Goal: Task Accomplishment & Management: Complete application form

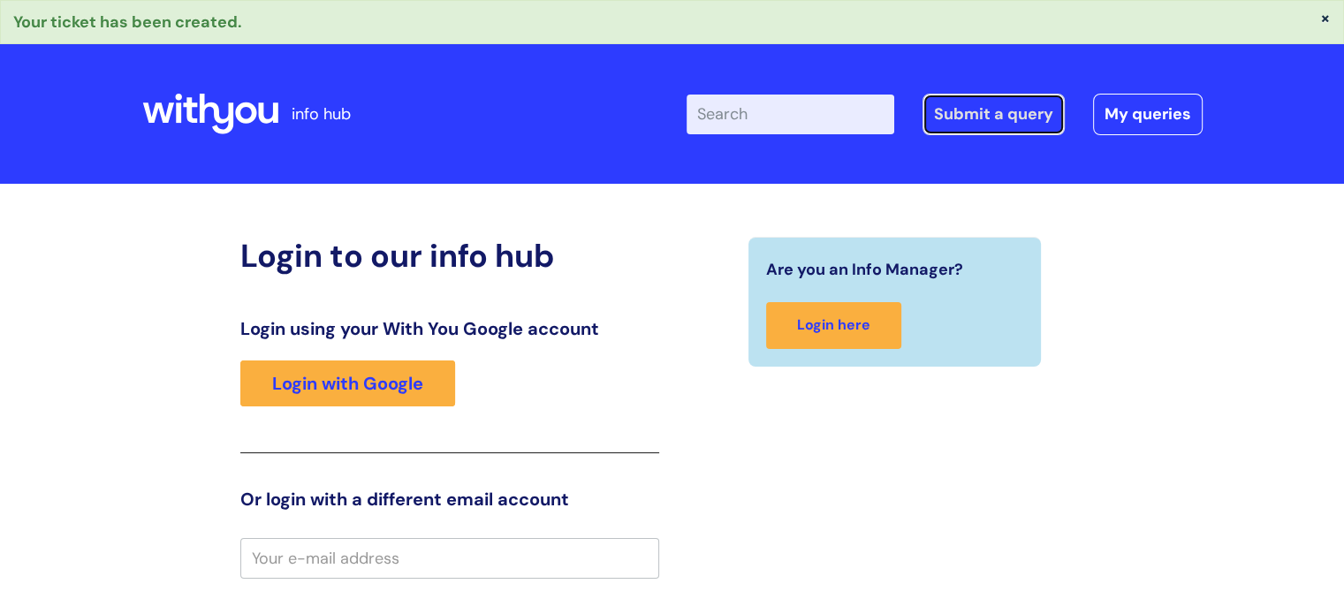
click at [996, 109] on link "Submit a query" at bounding box center [993, 114] width 142 height 41
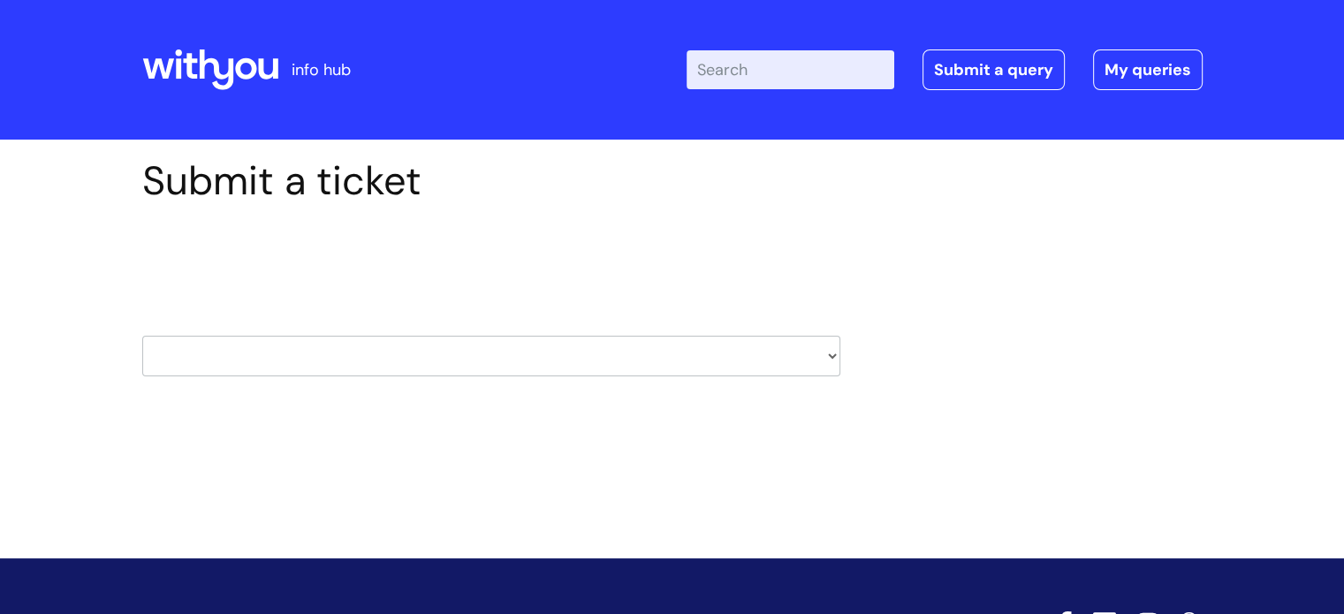
click at [834, 359] on select "HR / People IT and Support Clinical Drug Alerts Finance Accounts Data Support T…" at bounding box center [491, 356] width 698 height 41
select select "property_&_estates"
click at [142, 336] on select "HR / People IT and Support Clinical Drug Alerts Finance Accounts Data Support T…" at bounding box center [491, 356] width 698 height 41
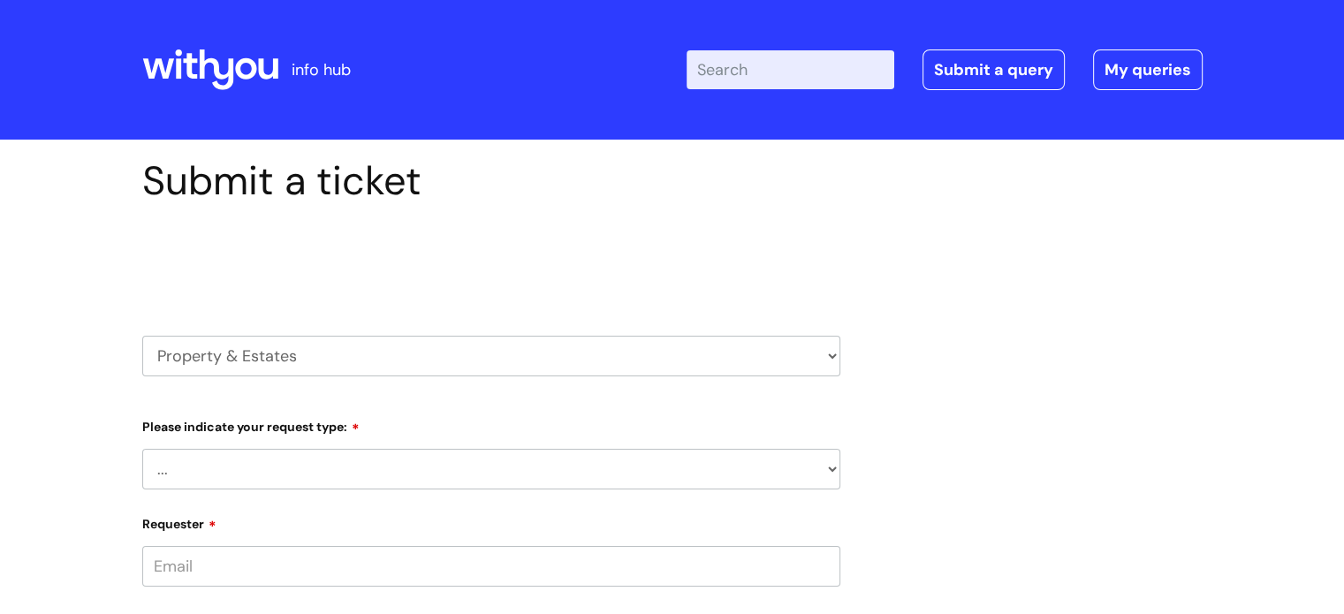
click at [833, 467] on select "... Facilities Support Lease/ Tenancy Agreements Health & Safety and Environmen…" at bounding box center [491, 469] width 698 height 41
select select "Facilities Support"
click at [142, 449] on select "... Facilities Support Lease/ Tenancy Agreements Health & Safety and Environmen…" at bounding box center [491, 469] width 698 height 41
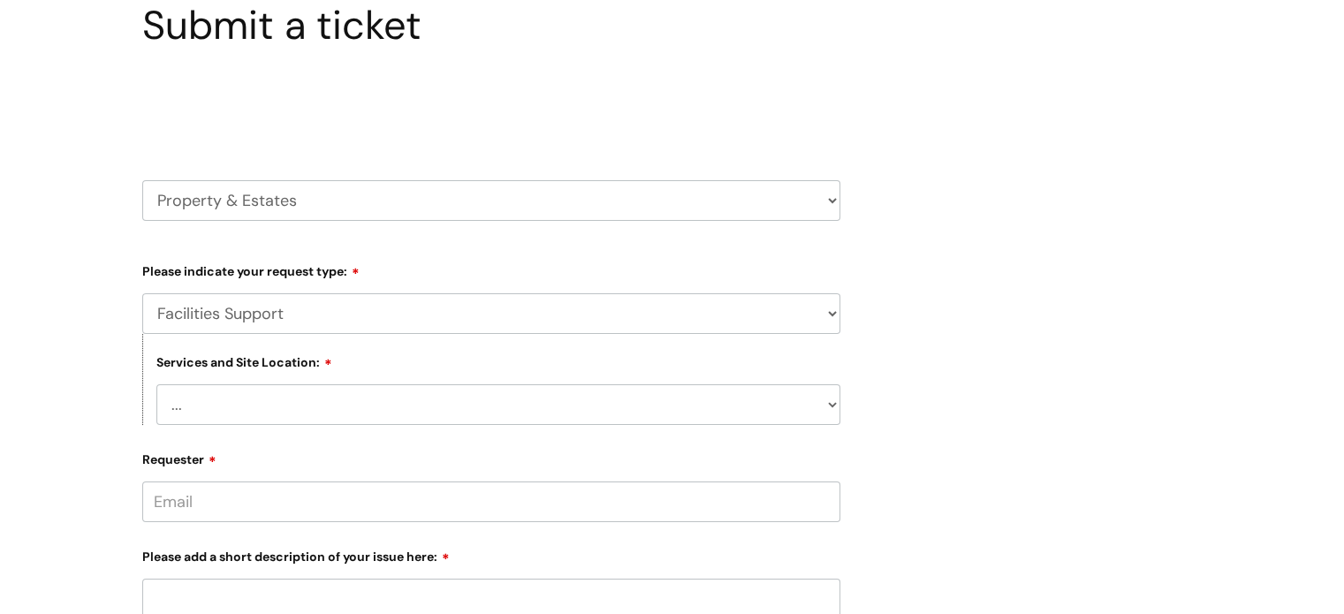
scroll to position [177, 0]
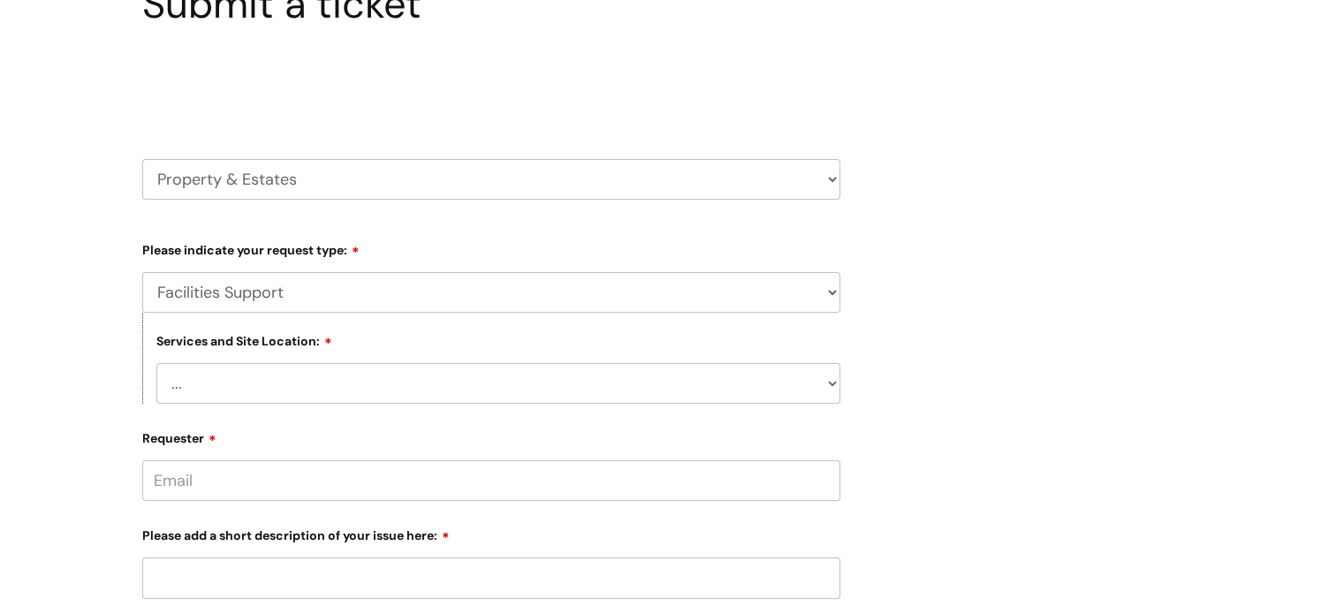
click at [829, 383] on select "... Cleethorpes Darlington Tubwell Darlington Coniscliffe Grimsby Preston Redca…" at bounding box center [498, 383] width 684 height 41
select select "Stoke on Trent"
click at [156, 363] on select "... Cleethorpes Darlington Tubwell Darlington Coniscliffe Grimsby Preston Redca…" at bounding box center [498, 383] width 684 height 41
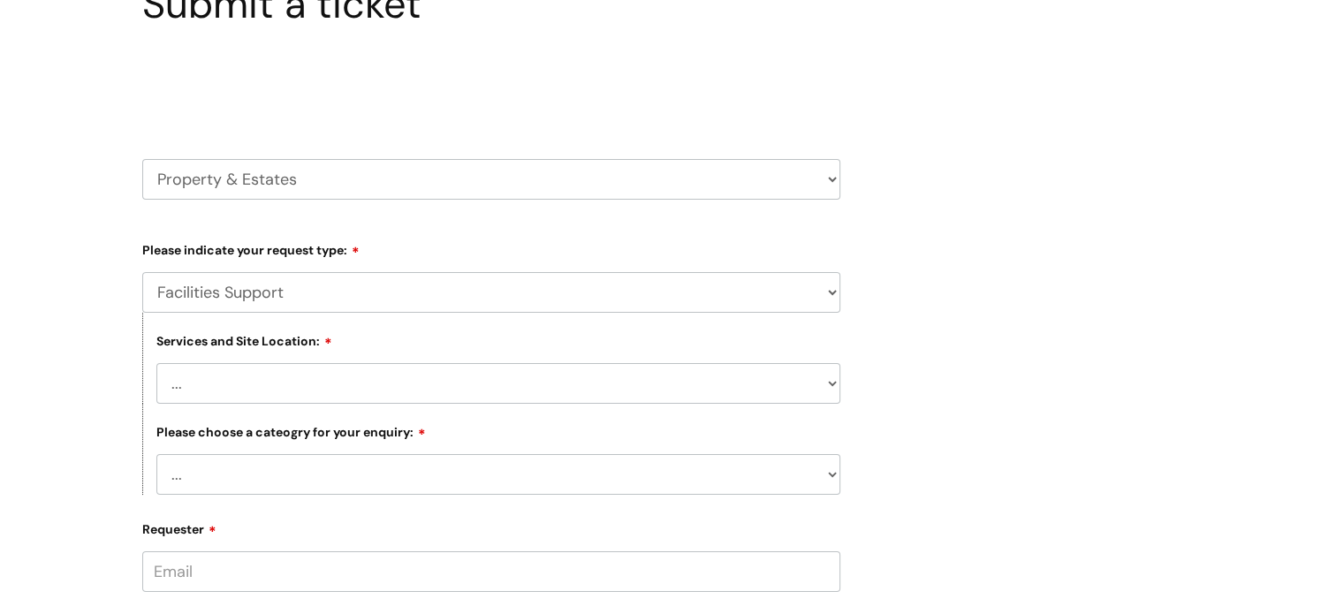
click at [834, 477] on select "... Electrical and Lighting Plumbing and Drainage Heating and Cooling Fixtures,…" at bounding box center [498, 474] width 684 height 41
select select "Fixtures, Fittings, and Furniture"
click at [156, 455] on select "... Electrical and Lighting Plumbing and Drainage Heating and Cooling Fixtures,…" at bounding box center [498, 474] width 684 height 41
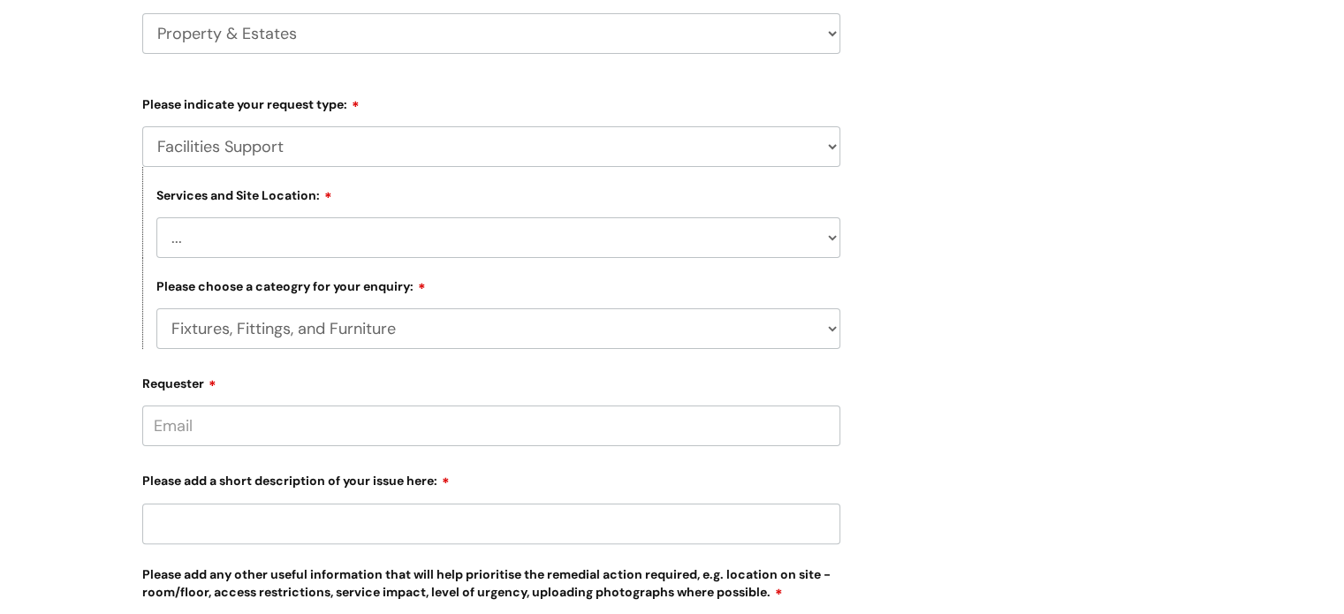
scroll to position [353, 0]
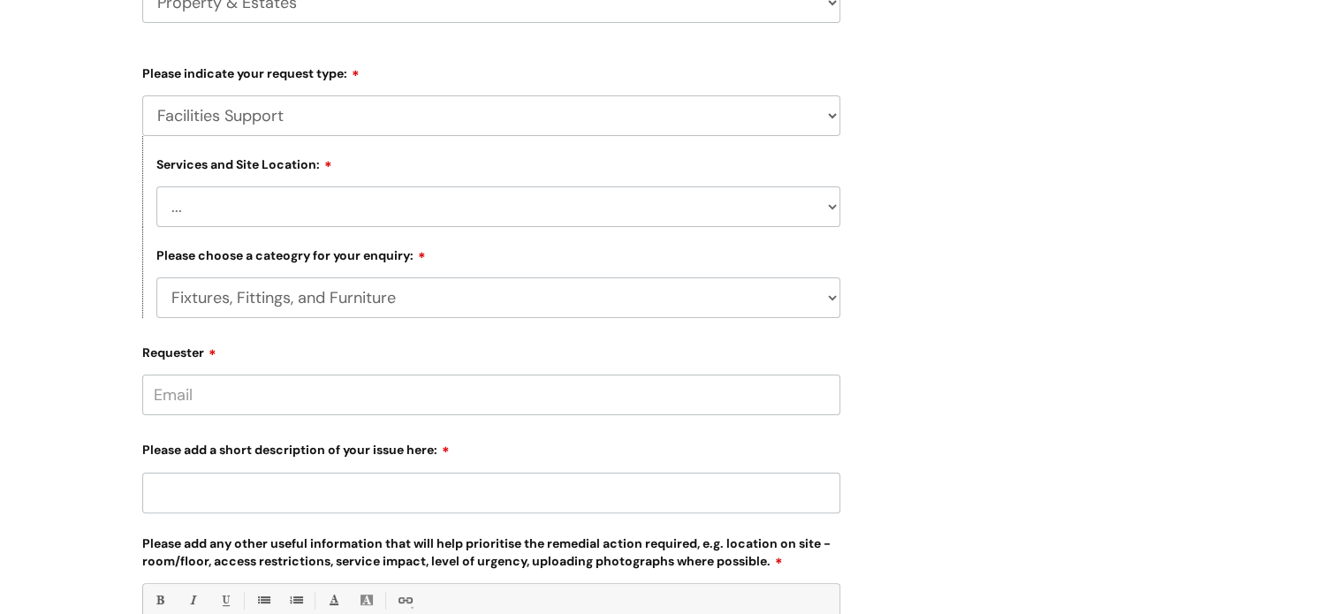
click at [380, 399] on input "Requester" at bounding box center [491, 395] width 698 height 41
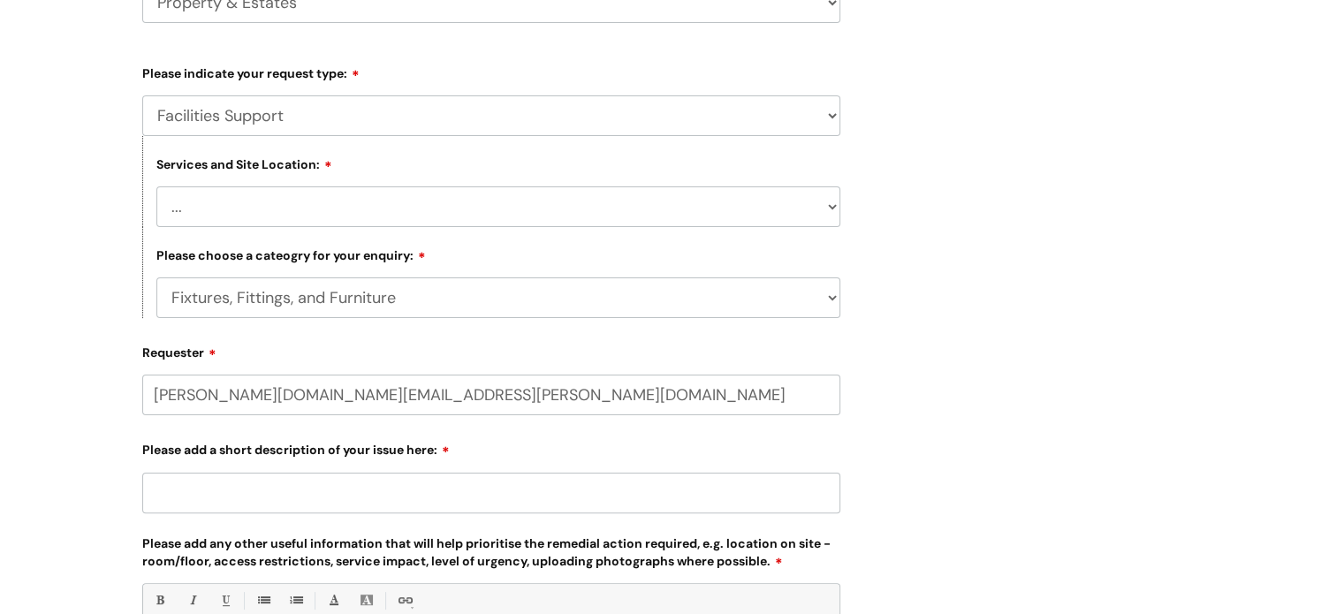
type input "jayne.hughes@wearewithyou.org.uk"
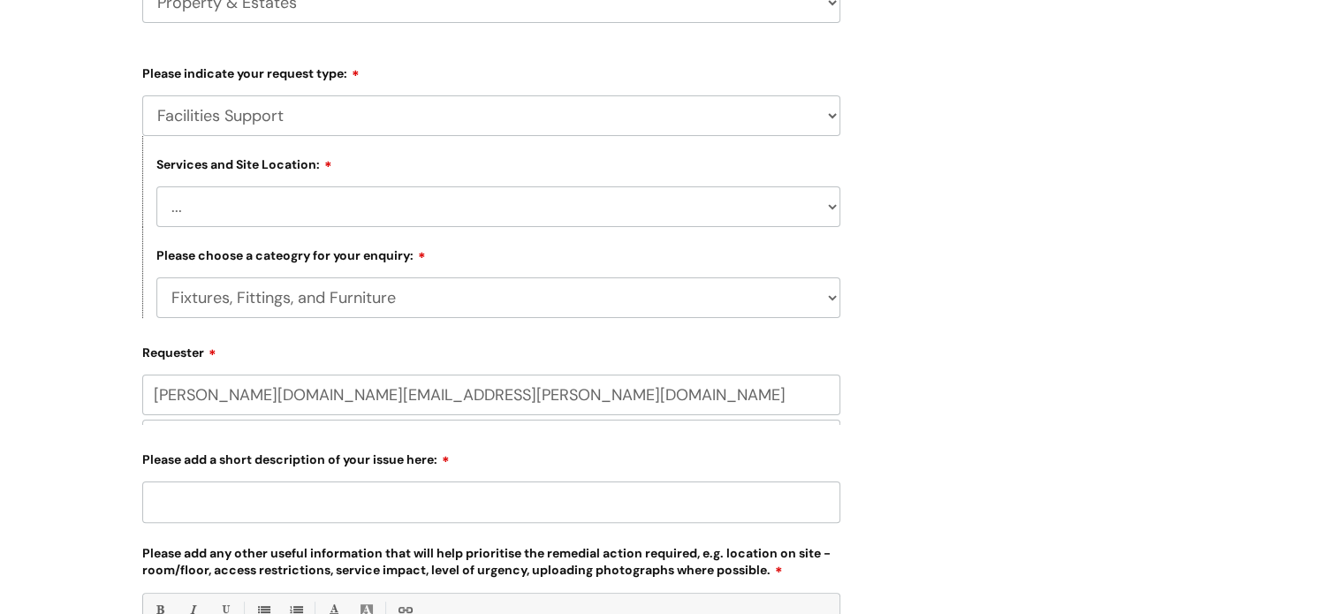
click at [348, 501] on input "Please add a short description of your issue here:" at bounding box center [491, 501] width 698 height 41
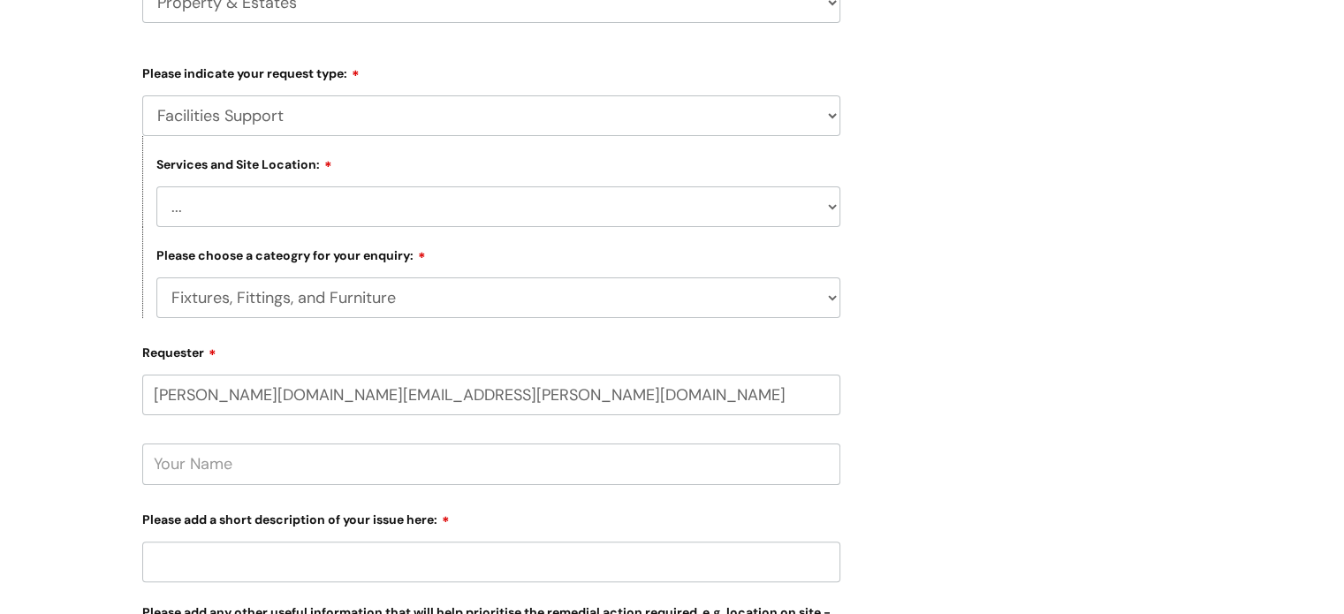
click at [353, 475] on input "text" at bounding box center [491, 463] width 698 height 41
type input "Jayne Hughes"
click at [329, 575] on input "Please add a short description of your issue here:" at bounding box center [491, 561] width 698 height 41
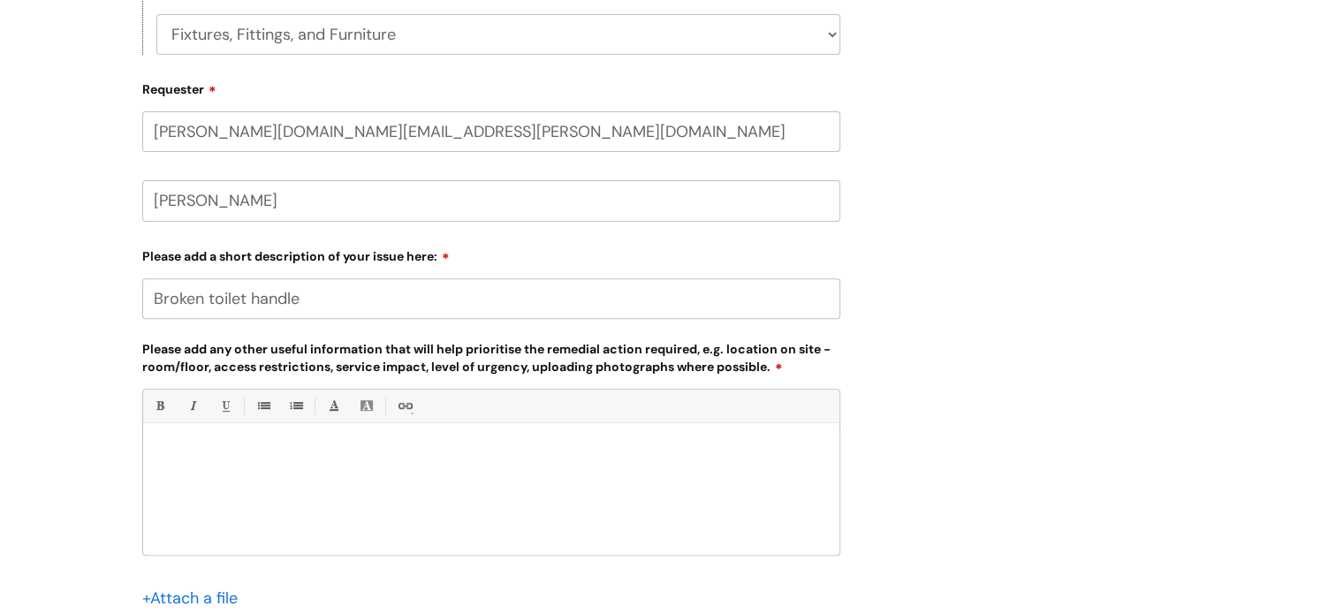
scroll to position [618, 0]
type input "Broken toilet handle"
click at [420, 438] on div at bounding box center [491, 492] width 696 height 122
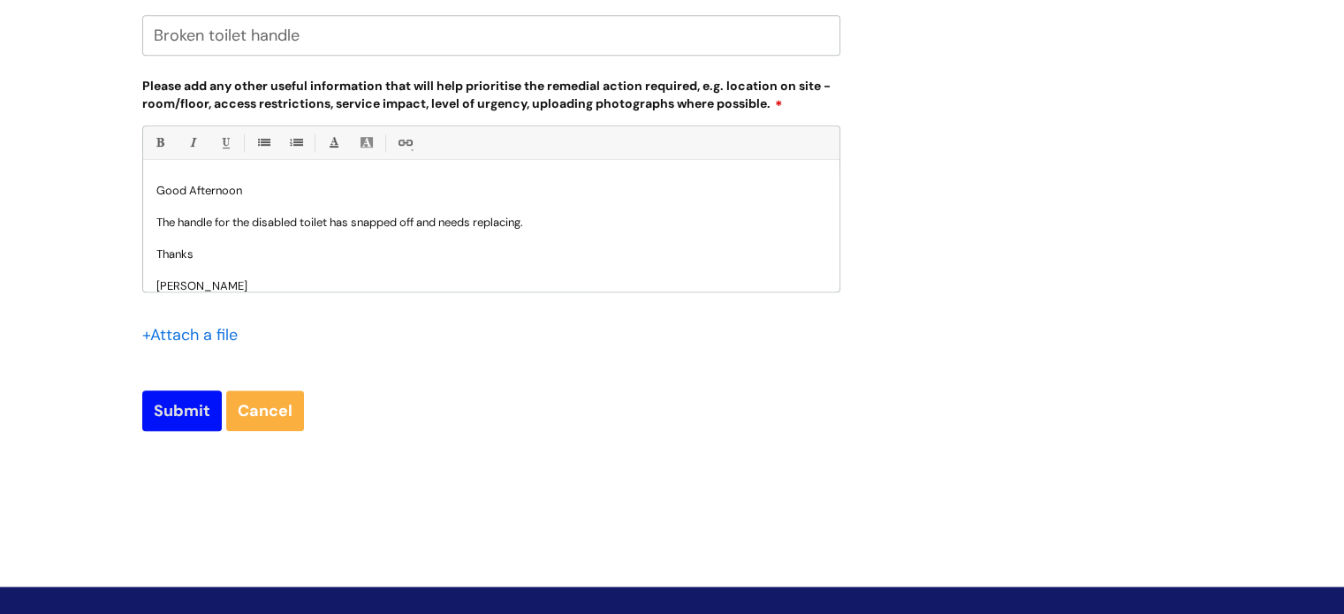
scroll to position [883, 0]
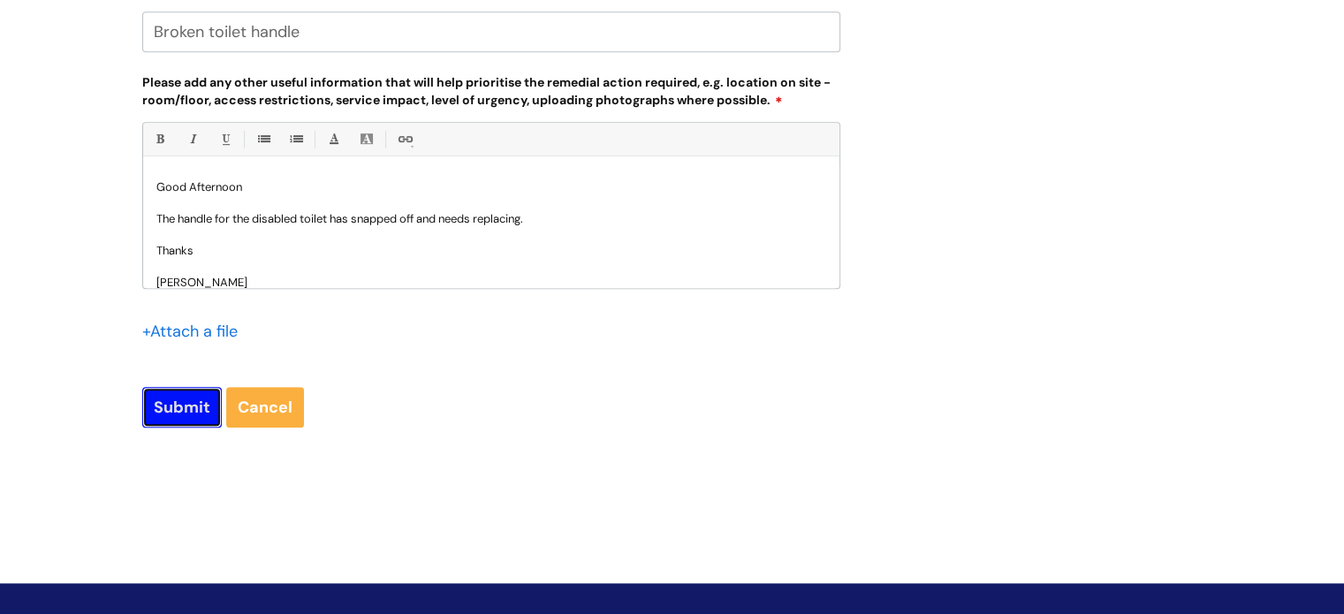
click at [191, 413] on input "Submit" at bounding box center [181, 407] width 79 height 41
type input "Please Wait..."
